Goal: Find specific page/section: Find specific page/section

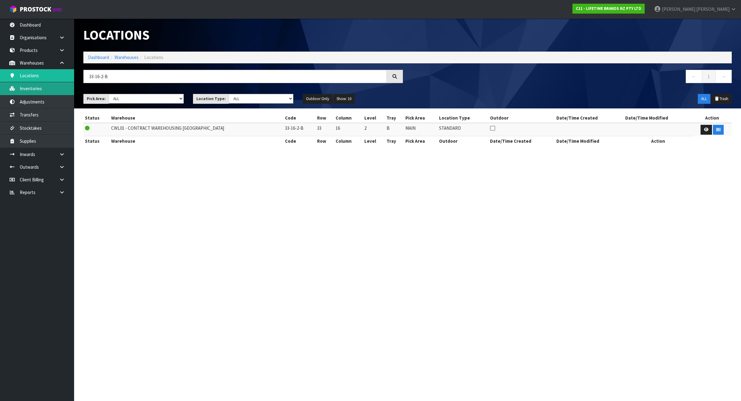
click at [36, 88] on link "Inventories" at bounding box center [37, 88] width 74 height 13
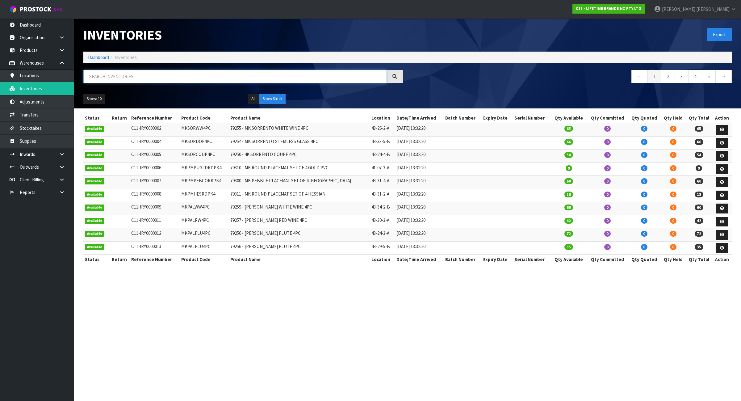
click at [131, 75] on input "text" at bounding box center [234, 76] width 303 height 13
paste input "LCDWJCAP2PC"
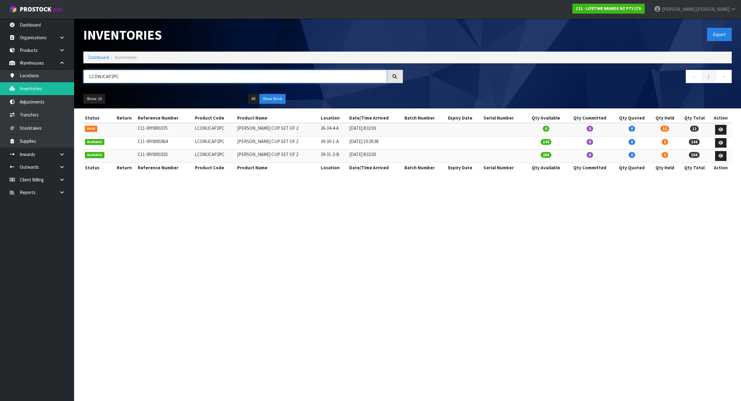
click at [139, 76] on input "LCDWJCAP2PC" at bounding box center [234, 76] width 303 height 13
type input "L"
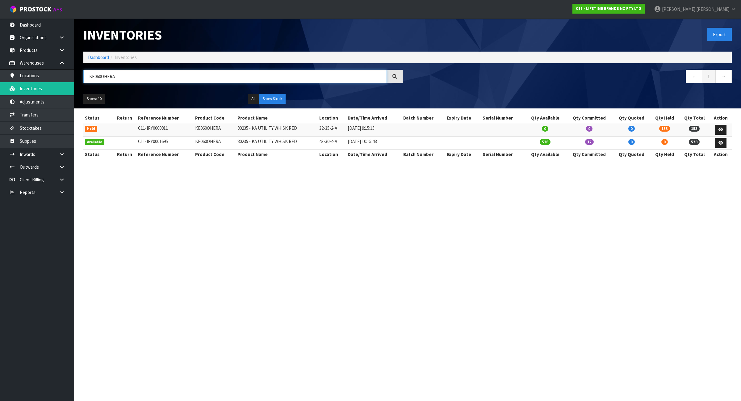
type input "KE060OHERA"
